Goal: Task Accomplishment & Management: Use online tool/utility

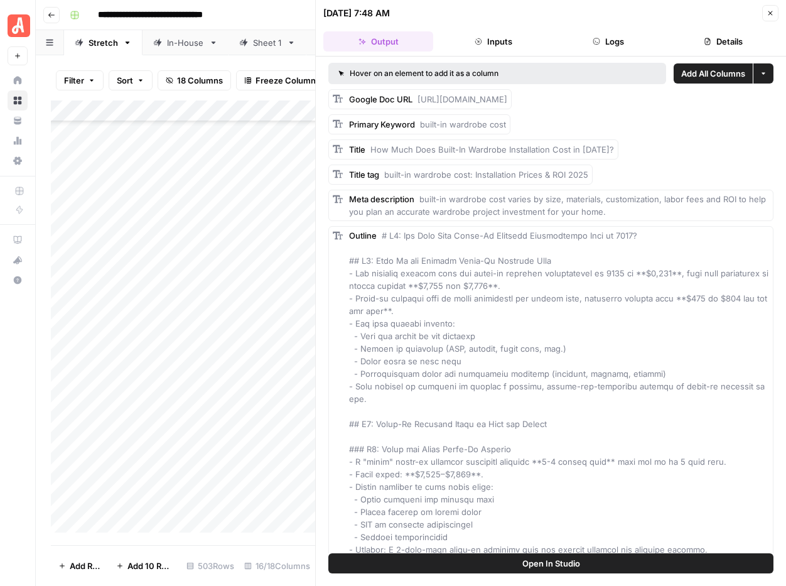
click at [768, 14] on icon "button" at bounding box center [770, 13] width 4 height 4
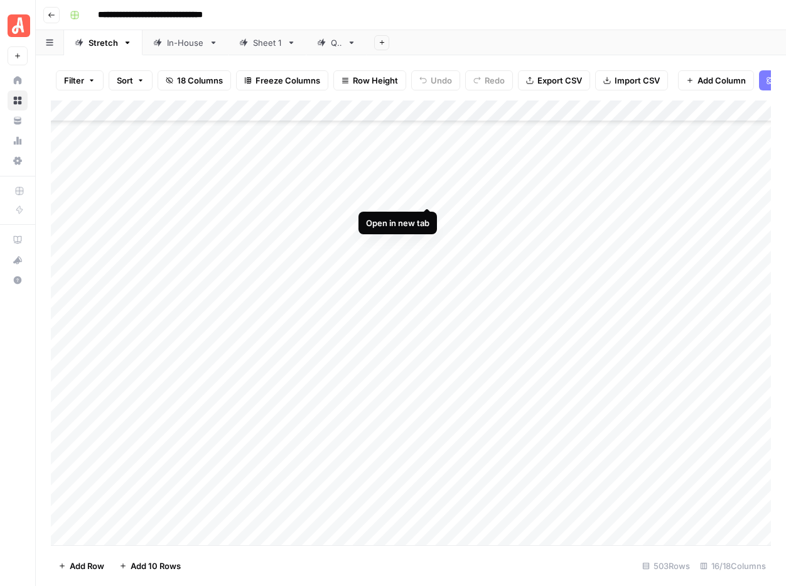
click at [428, 195] on div "Add Column" at bounding box center [411, 322] width 720 height 444
click at [625, 196] on div "Add Column" at bounding box center [411, 322] width 720 height 444
